Goal: Task Accomplishment & Management: Complete application form

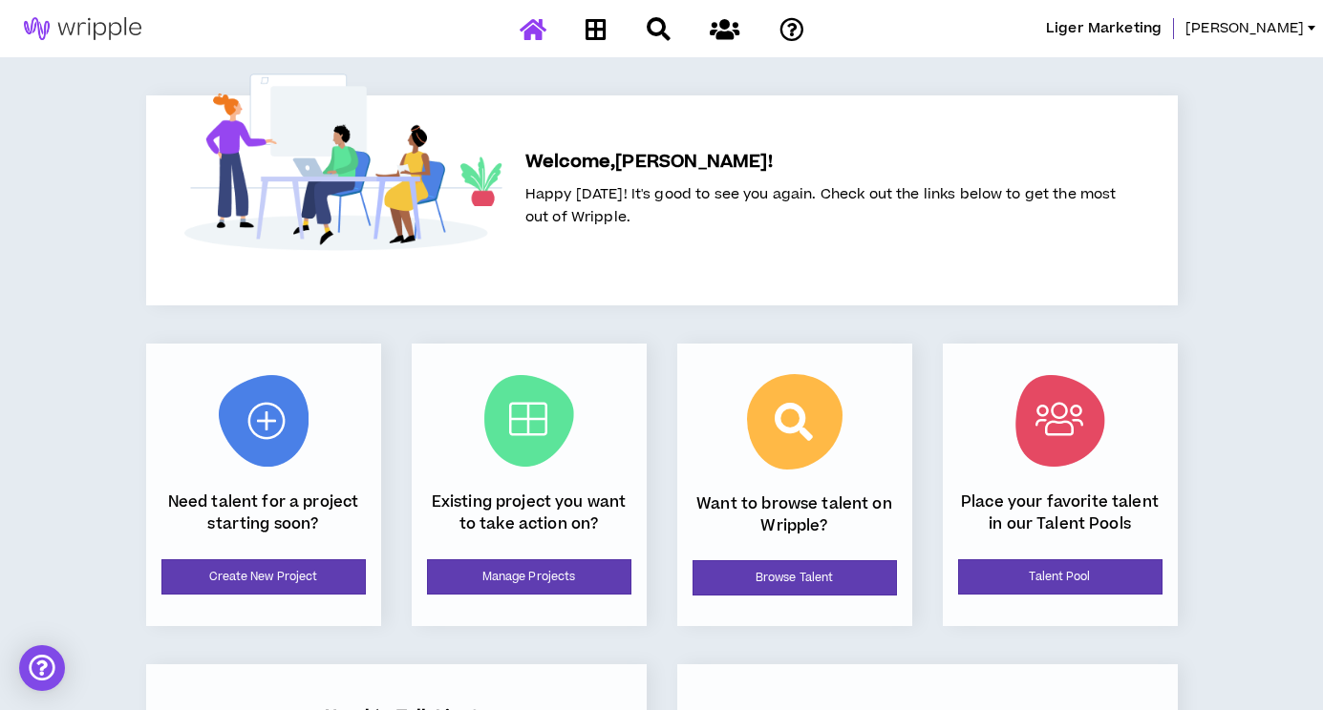
click at [1154, 23] on span "Liger Marketing" at bounding box center [1104, 28] width 116 height 21
click at [727, 25] on icon at bounding box center [725, 29] width 30 height 24
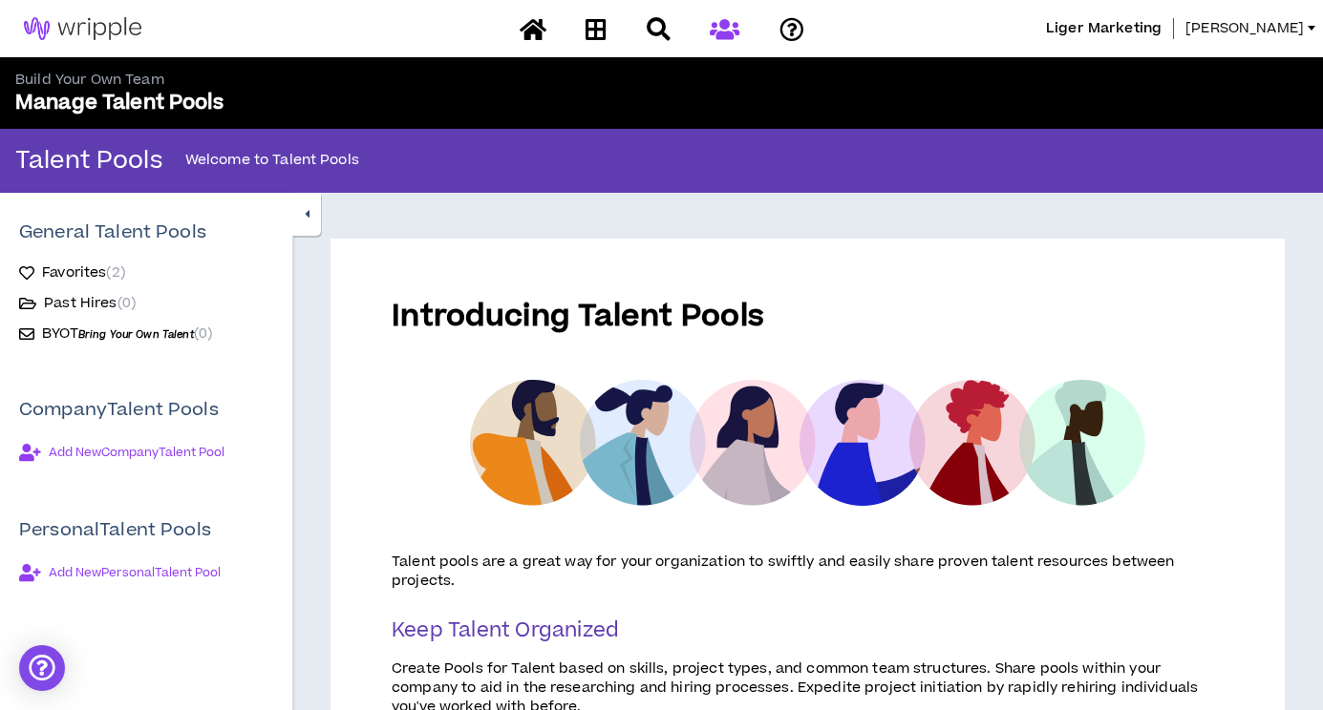
click at [1280, 23] on span "[PERSON_NAME]" at bounding box center [1244, 28] width 118 height 21
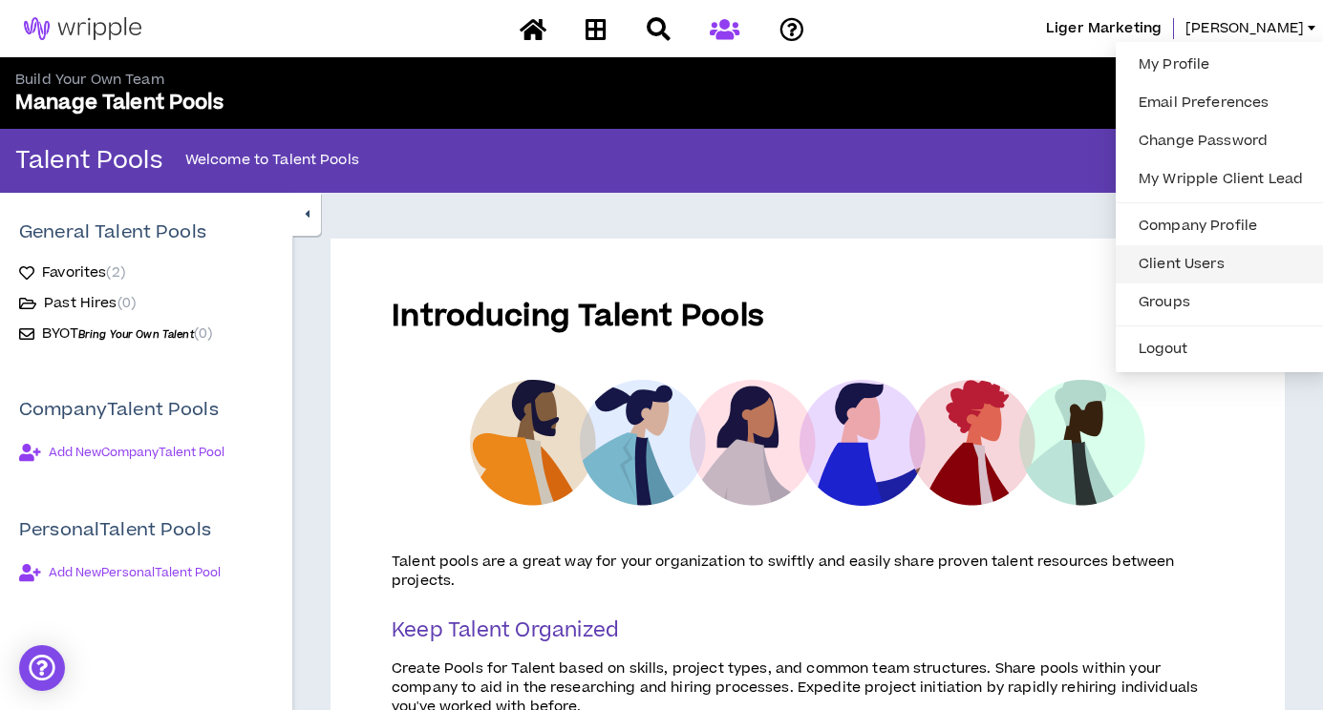
click at [1167, 265] on link "Client Users" at bounding box center [1220, 264] width 187 height 29
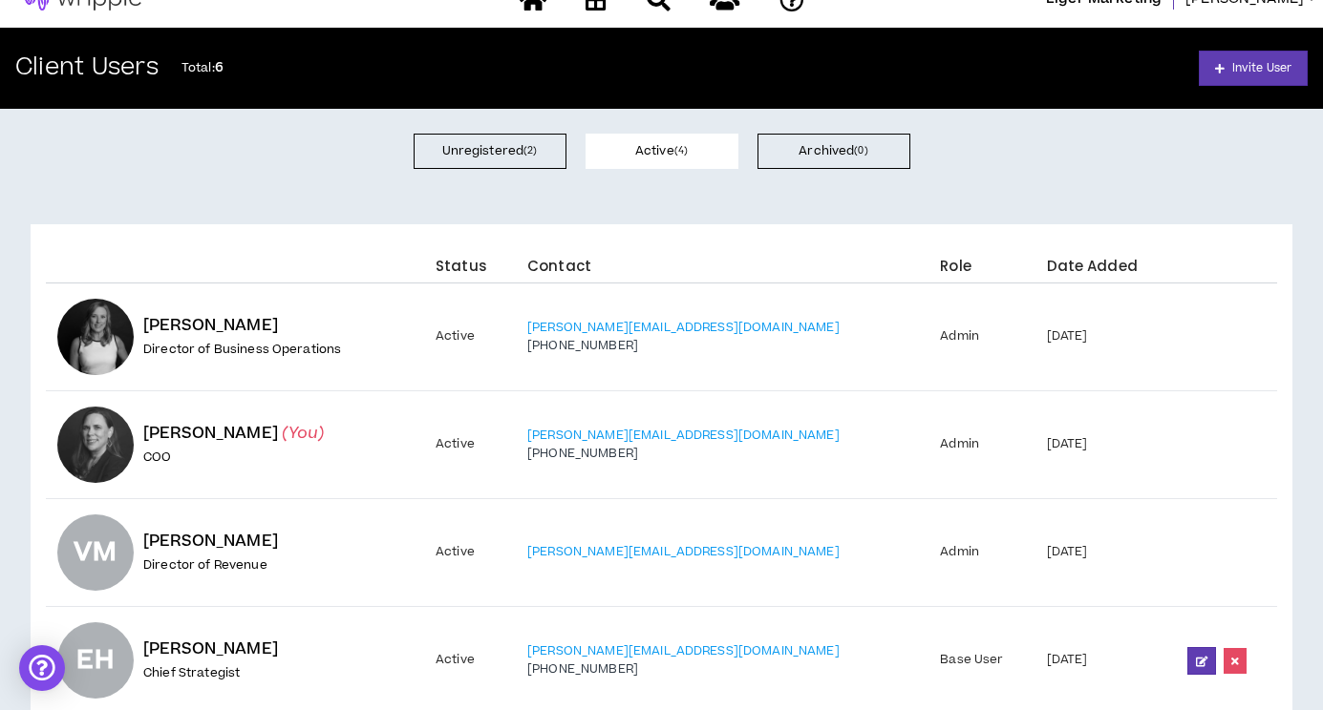
scroll to position [18, 0]
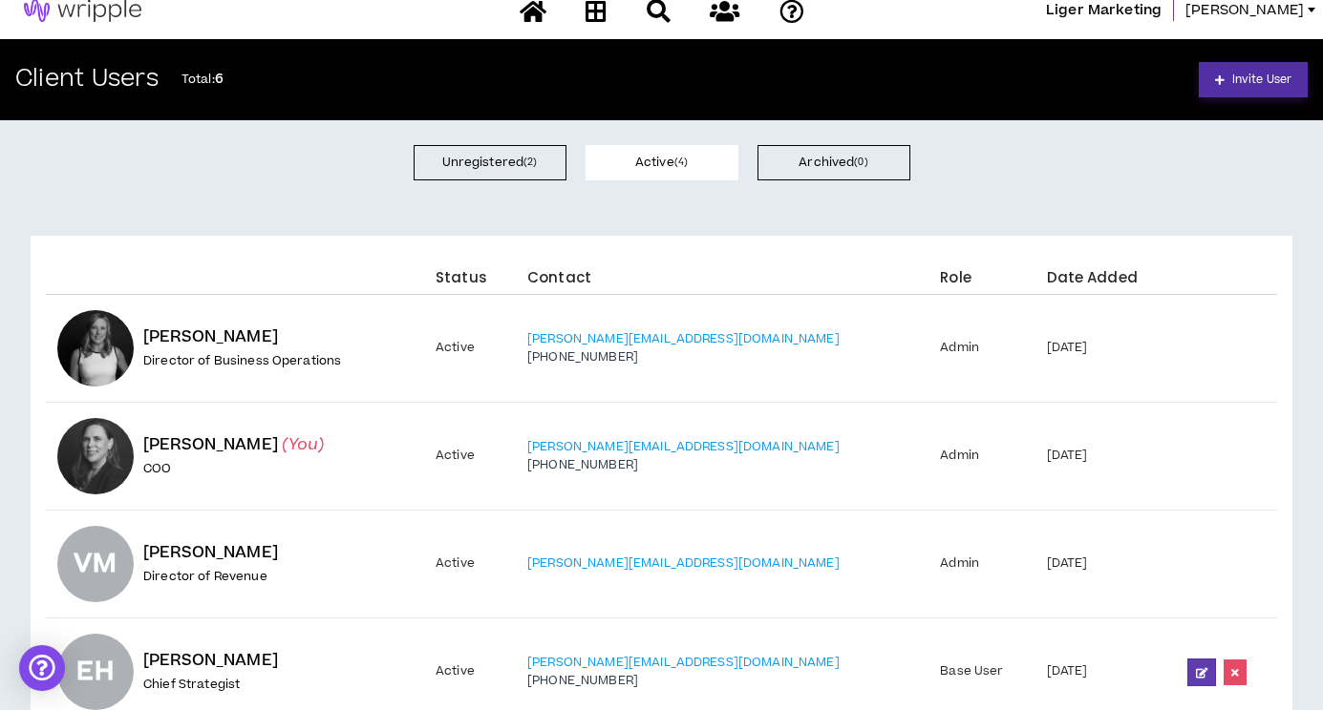
click at [1260, 73] on span "Invite User" at bounding box center [1261, 80] width 59 height 18
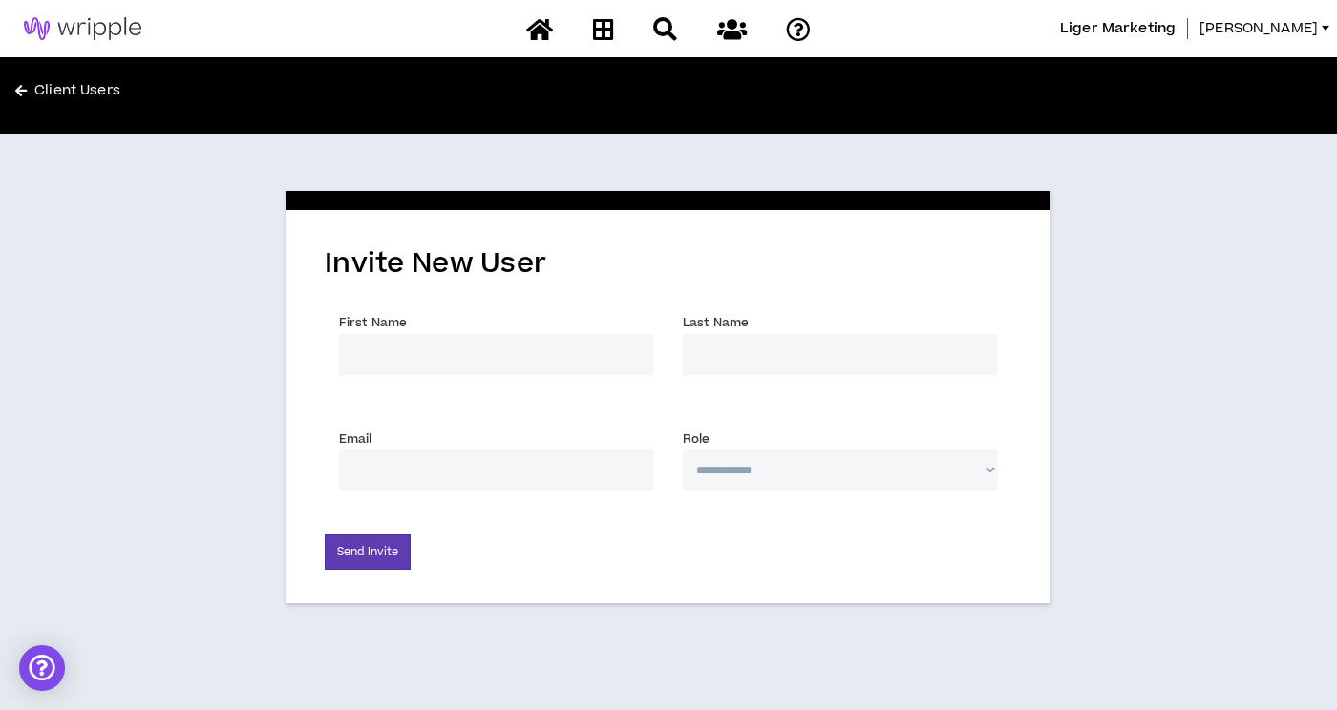
click at [457, 355] on input "First Name *" at bounding box center [496, 354] width 315 height 41
type input "[PERSON_NAME]"
type input "[PERSON_NAME][EMAIL_ADDRESS][DOMAIN_NAME]"
click at [791, 480] on select "**********" at bounding box center [840, 470] width 315 height 41
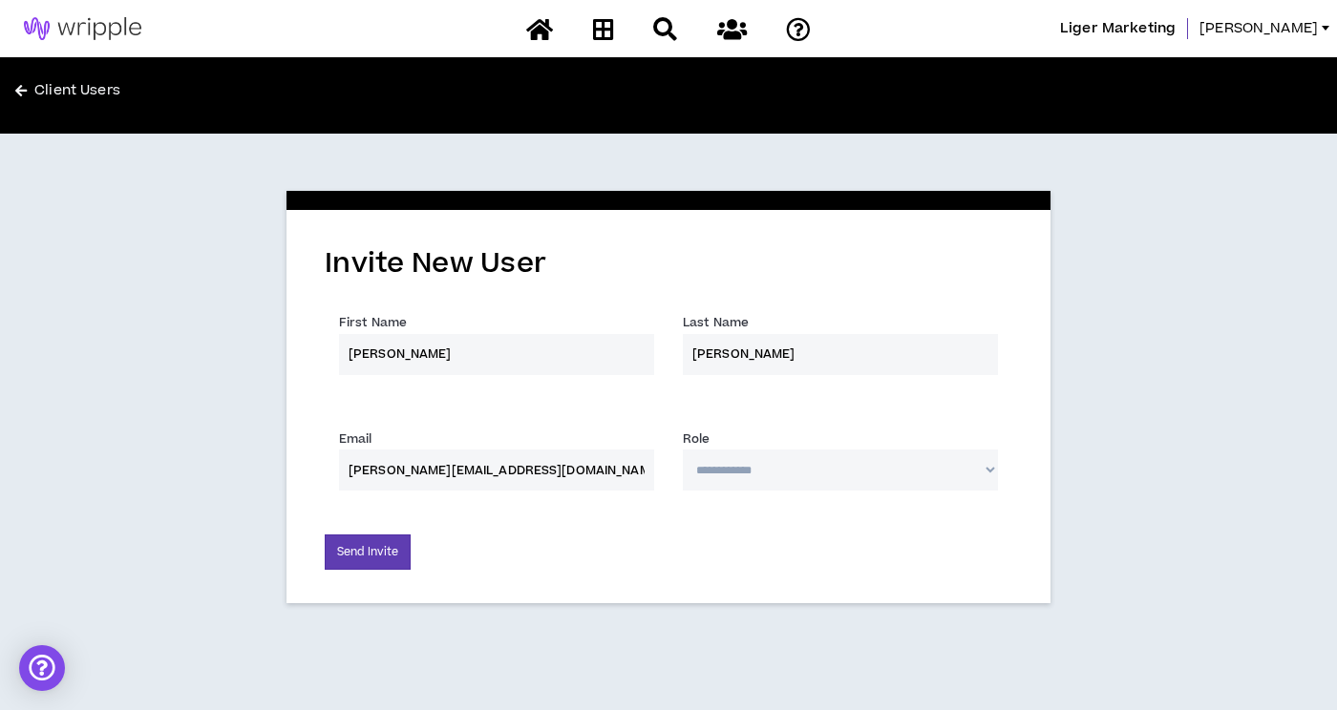
select select "*"
click at [683, 450] on select "**********" at bounding box center [840, 470] width 315 height 41
click at [360, 558] on button "Send Invite" at bounding box center [368, 552] width 86 height 35
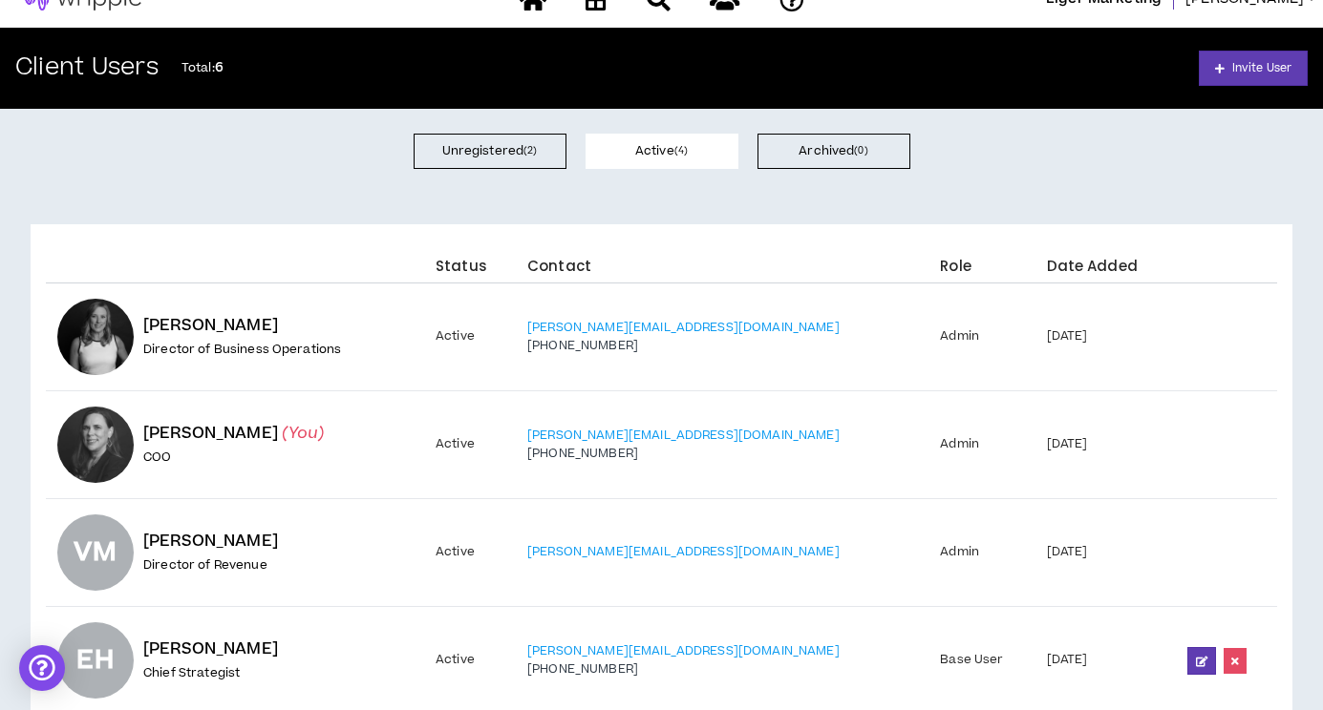
scroll to position [80, 0]
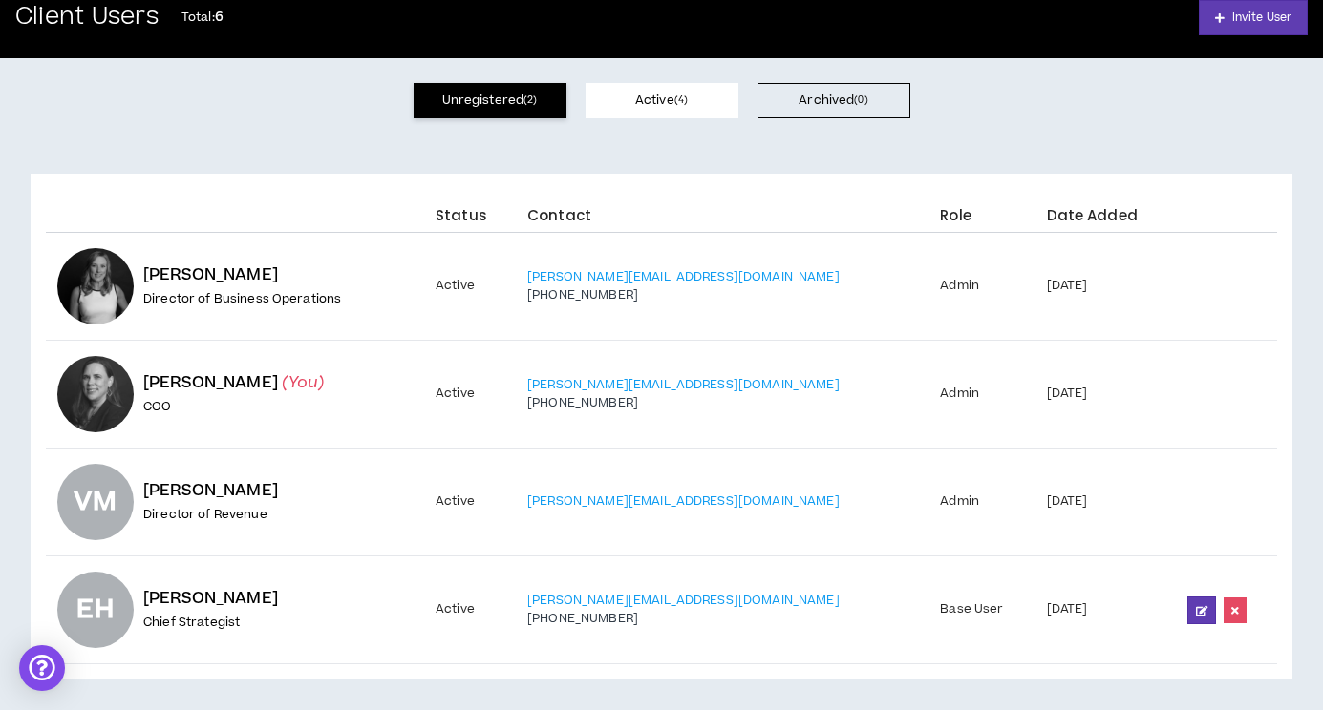
click at [510, 103] on button "Unregistered ( 2 )" at bounding box center [489, 100] width 153 height 35
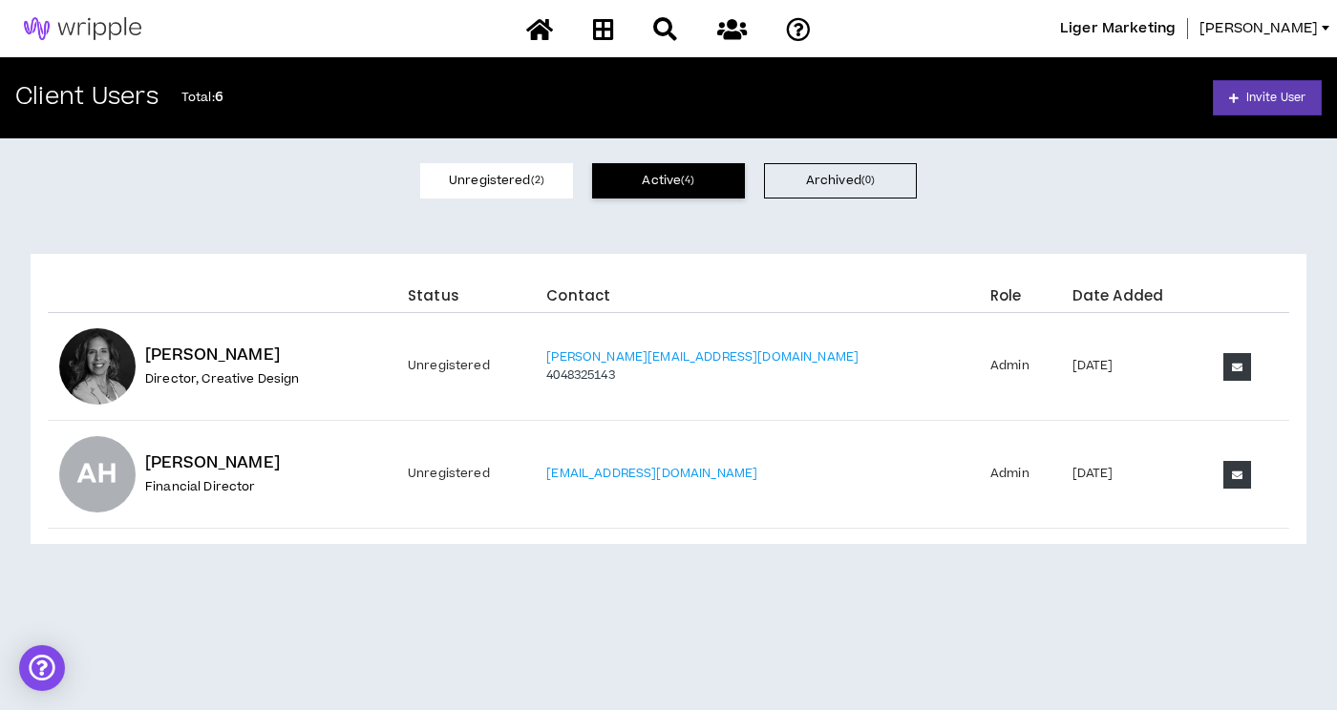
click at [661, 167] on button "Active ( 4 )" at bounding box center [668, 180] width 153 height 35
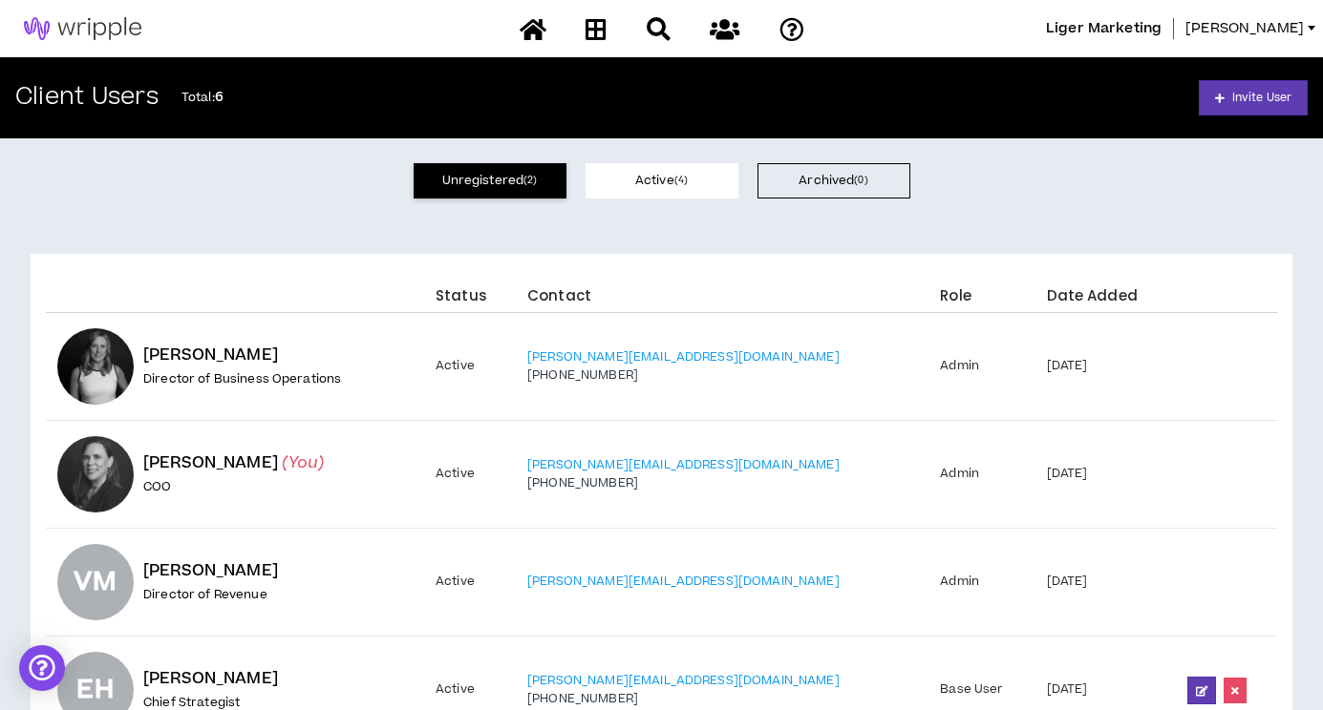
click at [512, 180] on button "Unregistered ( 2 )" at bounding box center [489, 180] width 153 height 35
